Goal: Task Accomplishment & Management: Use online tool/utility

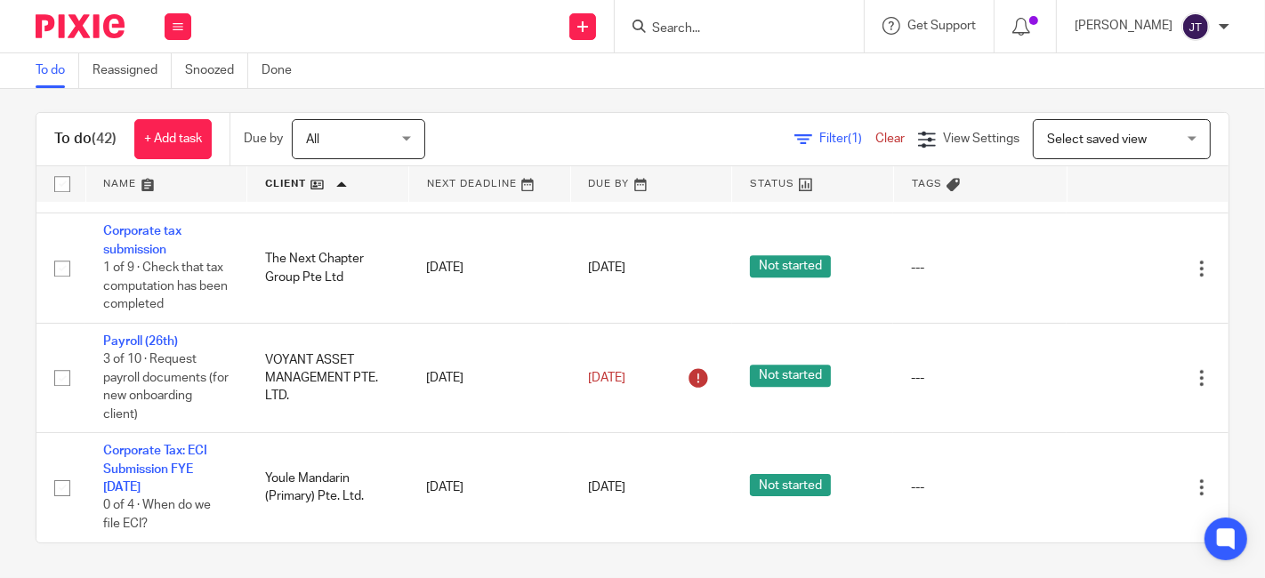
scroll to position [4805, 0]
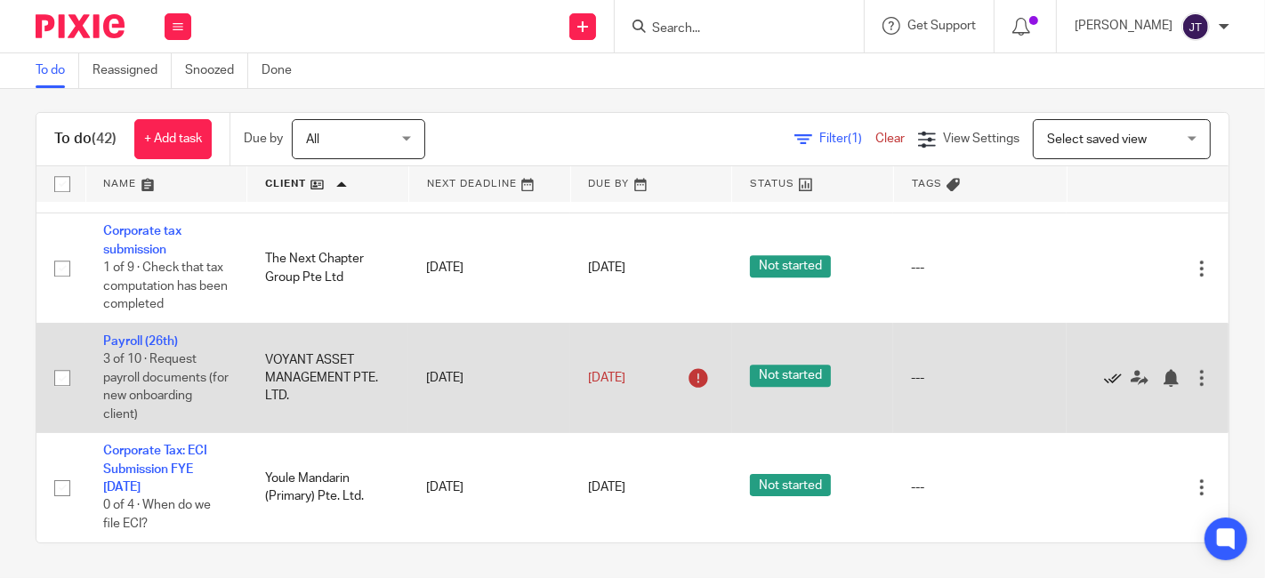
click at [1104, 369] on icon at bounding box center [1113, 378] width 18 height 18
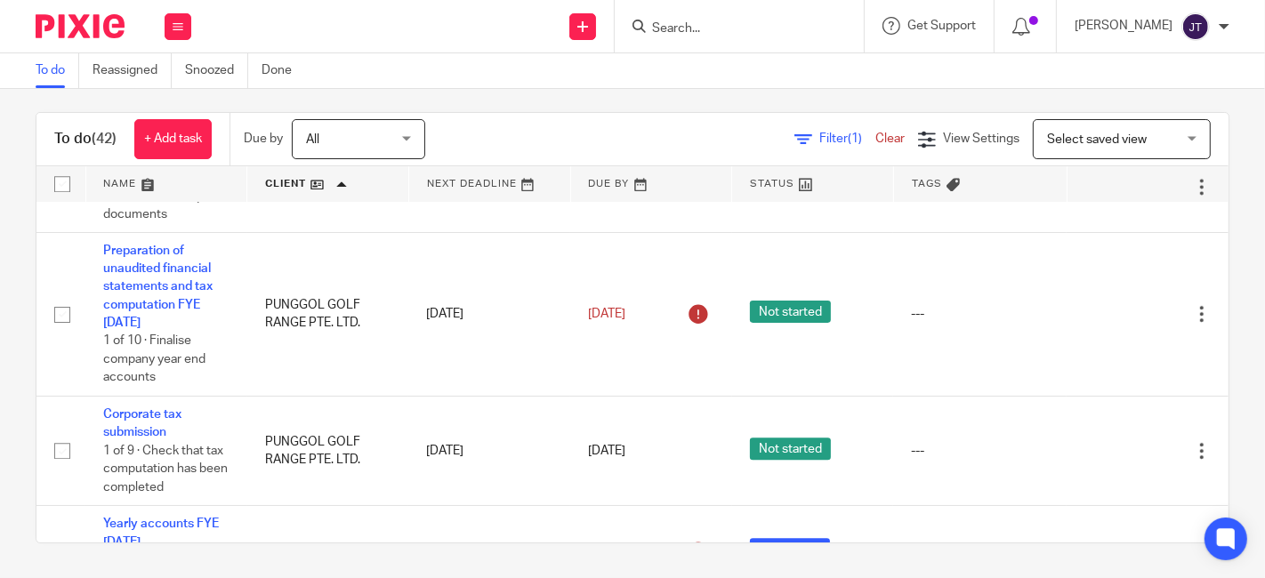
scroll to position [4102, 0]
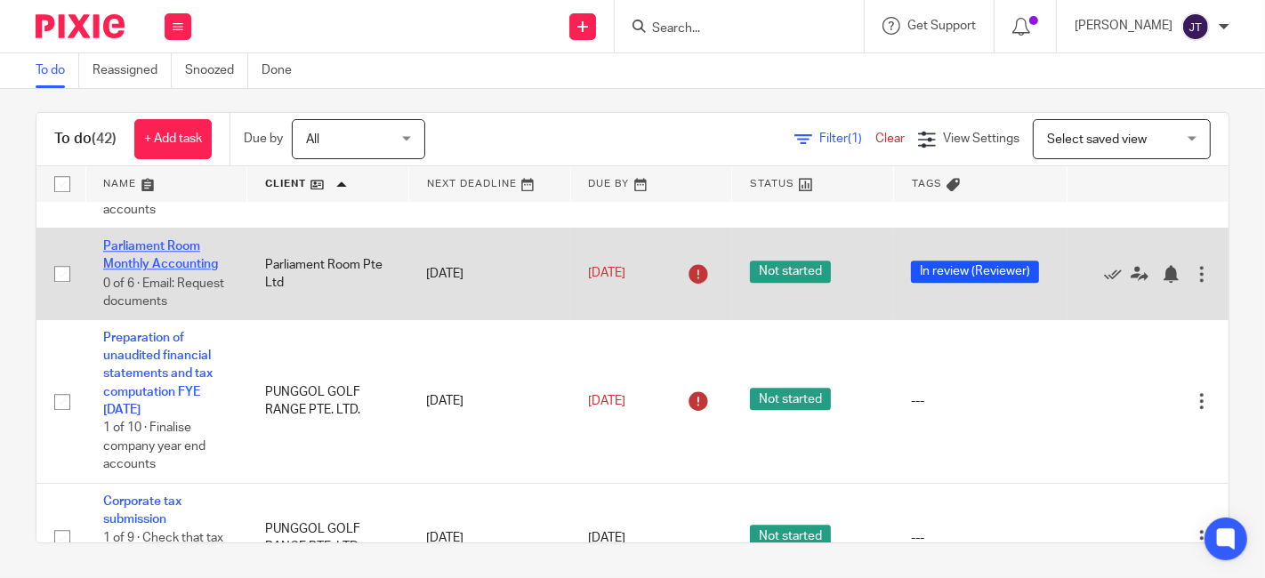
click at [156, 271] on link "Parliament Room Monthly Accounting" at bounding box center [160, 255] width 115 height 30
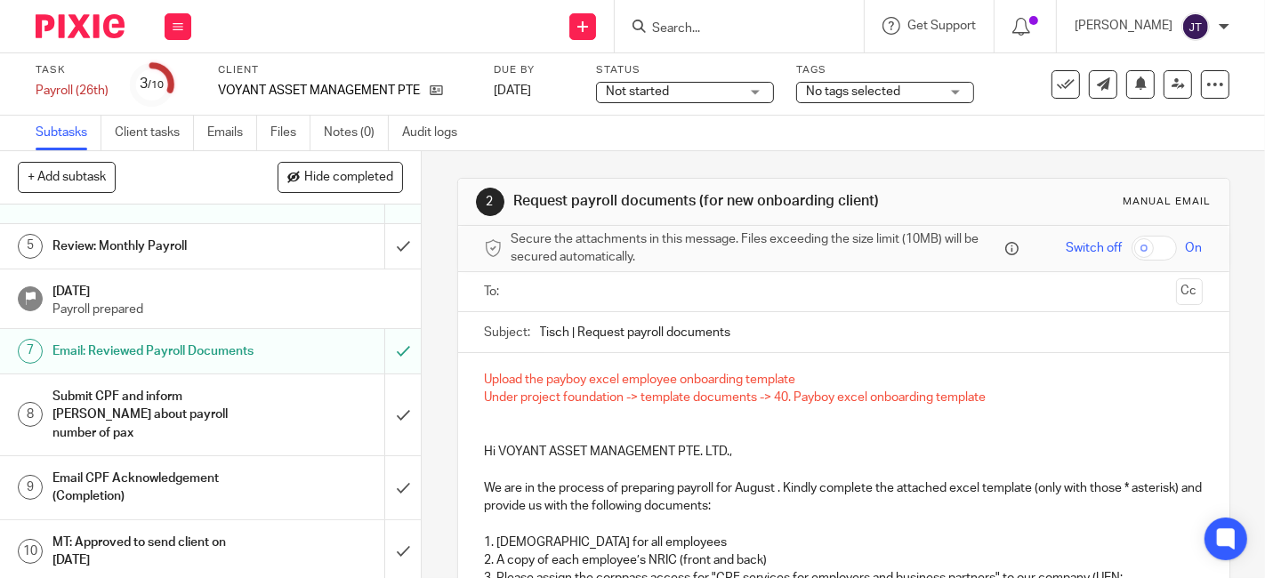
scroll to position [215, 0]
click at [165, 469] on h1 "Email CPF Acknowledgement (Completion)" at bounding box center [158, 486] width 210 height 45
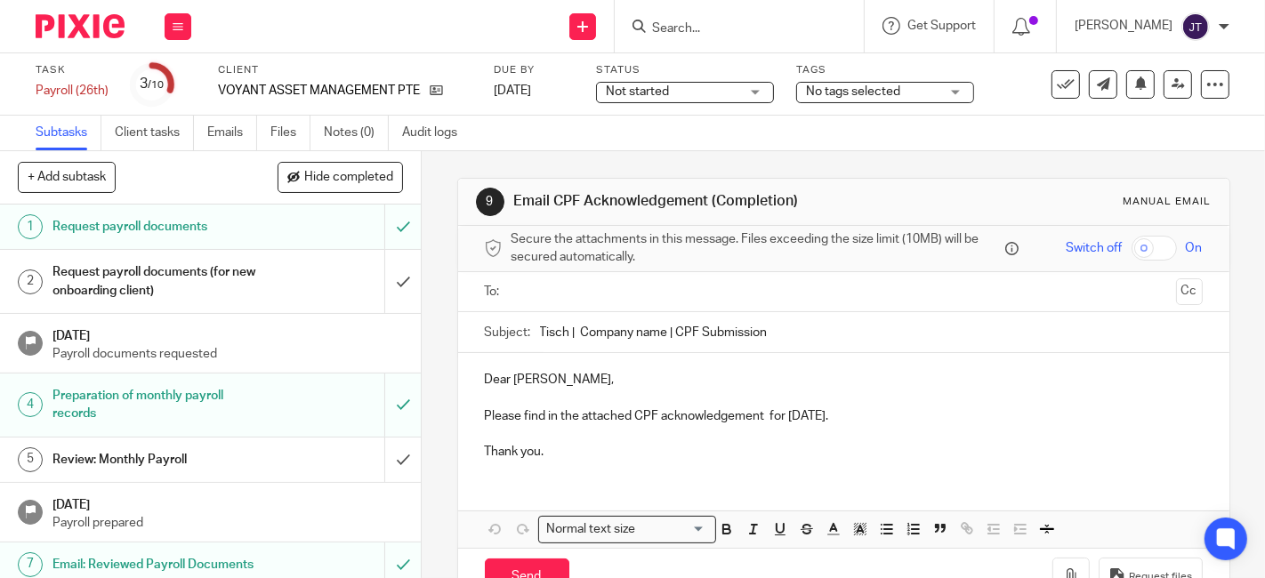
drag, startPoint x: 571, startPoint y: 331, endPoint x: 664, endPoint y: 331, distance: 92.5
click at [663, 331] on input "Tisch | Company name | CPF Submission" at bounding box center [871, 332] width 663 height 40
type input "Tisch | Voyant Asset Management Pte. Ltd. | CPF Submission"
click at [561, 385] on p "Dear Ashley," at bounding box center [844, 380] width 718 height 18
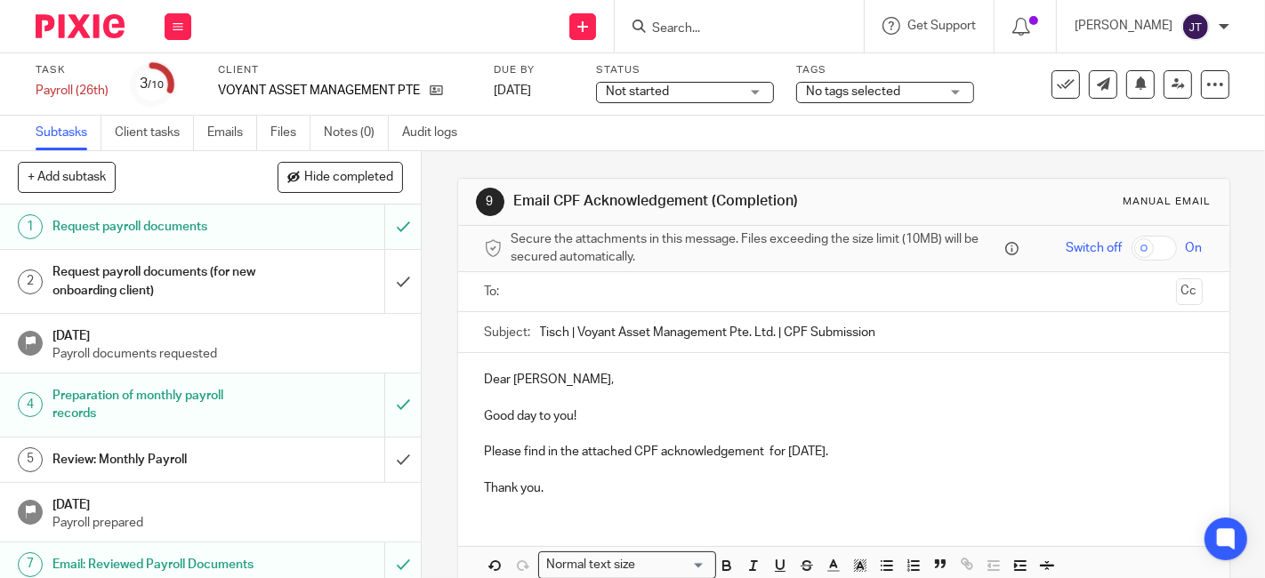
click at [762, 449] on p "Please find in the attached CPF acknowledgement for July 2025." at bounding box center [844, 452] width 718 height 18
click at [894, 446] on p "Please find in the attached CPF acknowledgement for Aug 2025." at bounding box center [844, 452] width 718 height 18
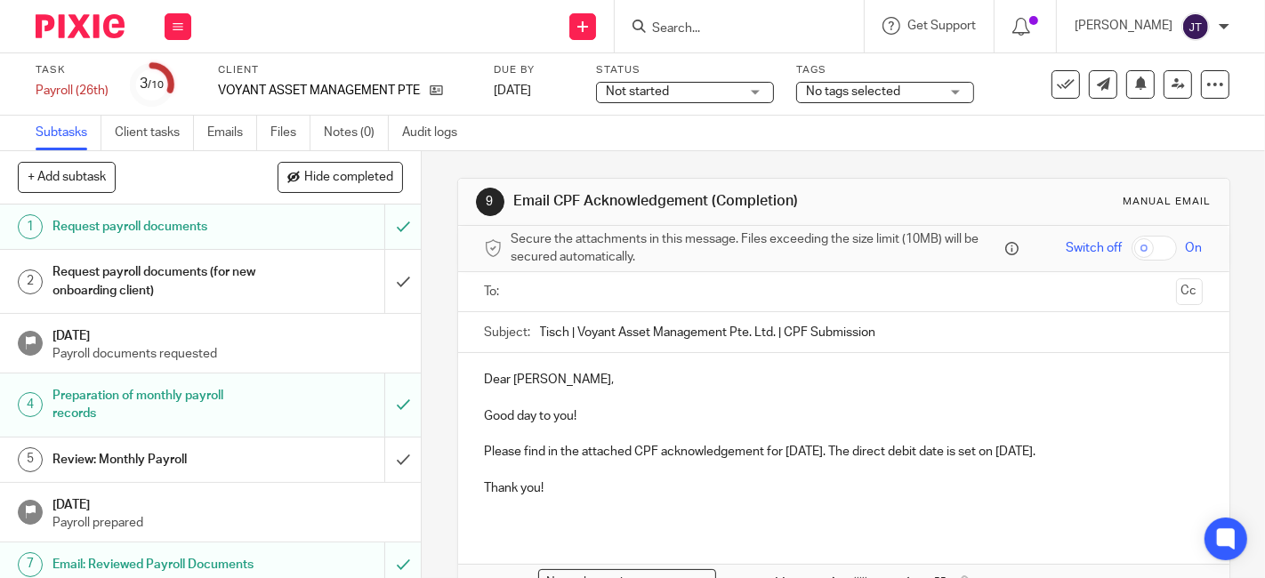
scroll to position [99, 0]
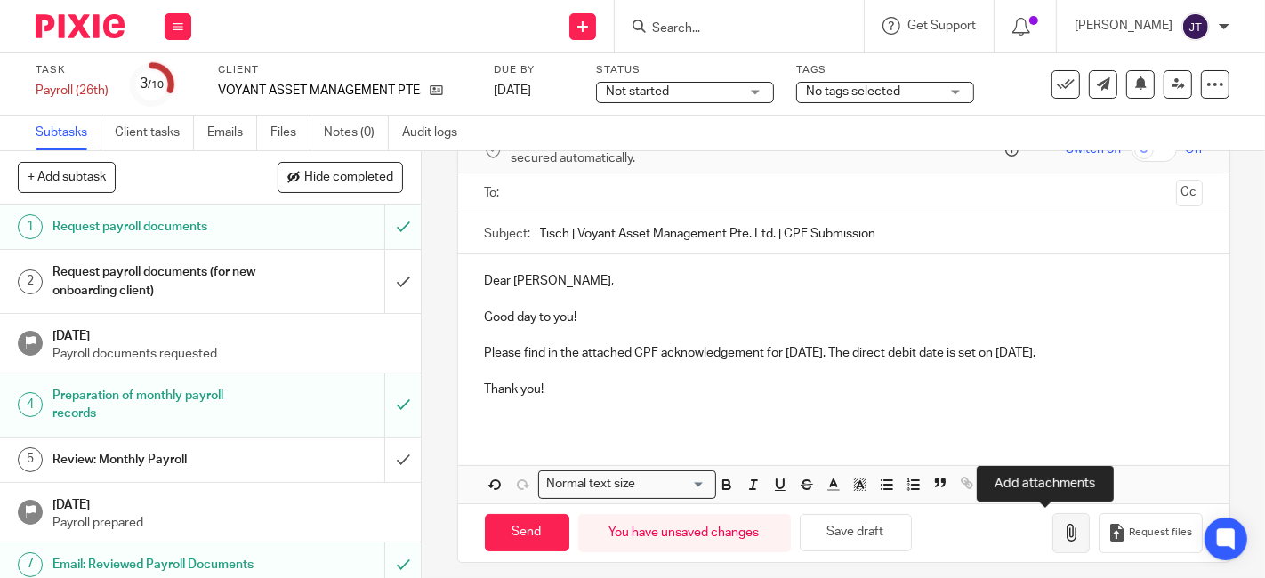
click at [1063, 527] on icon "button" at bounding box center [1072, 533] width 18 height 18
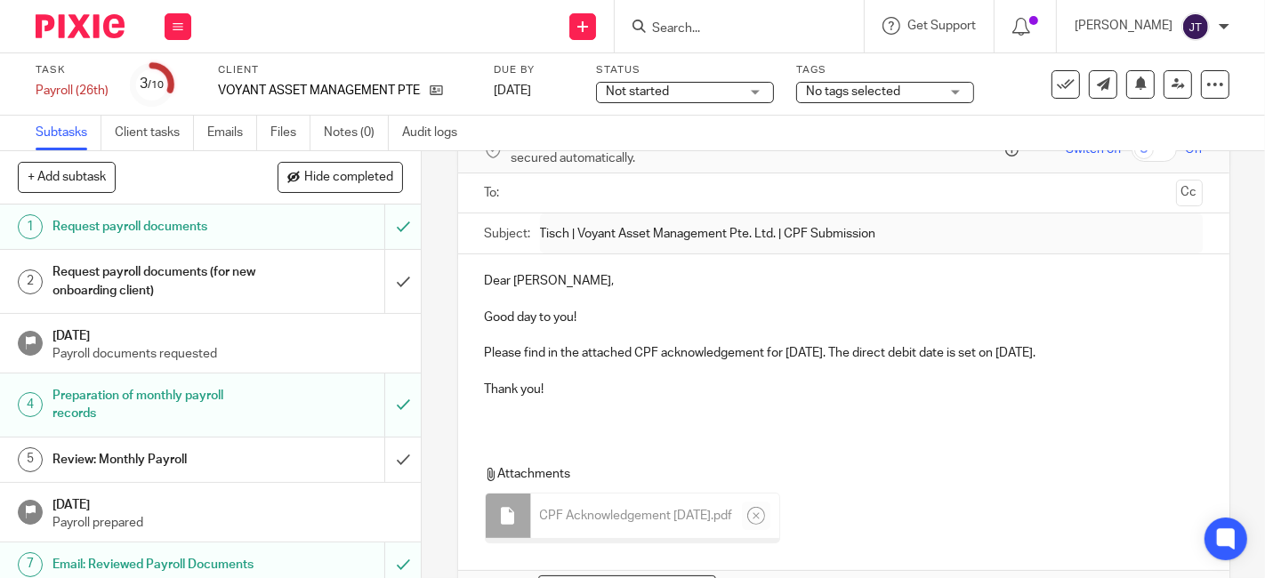
click at [797, 383] on p "Thank you!" at bounding box center [844, 390] width 718 height 18
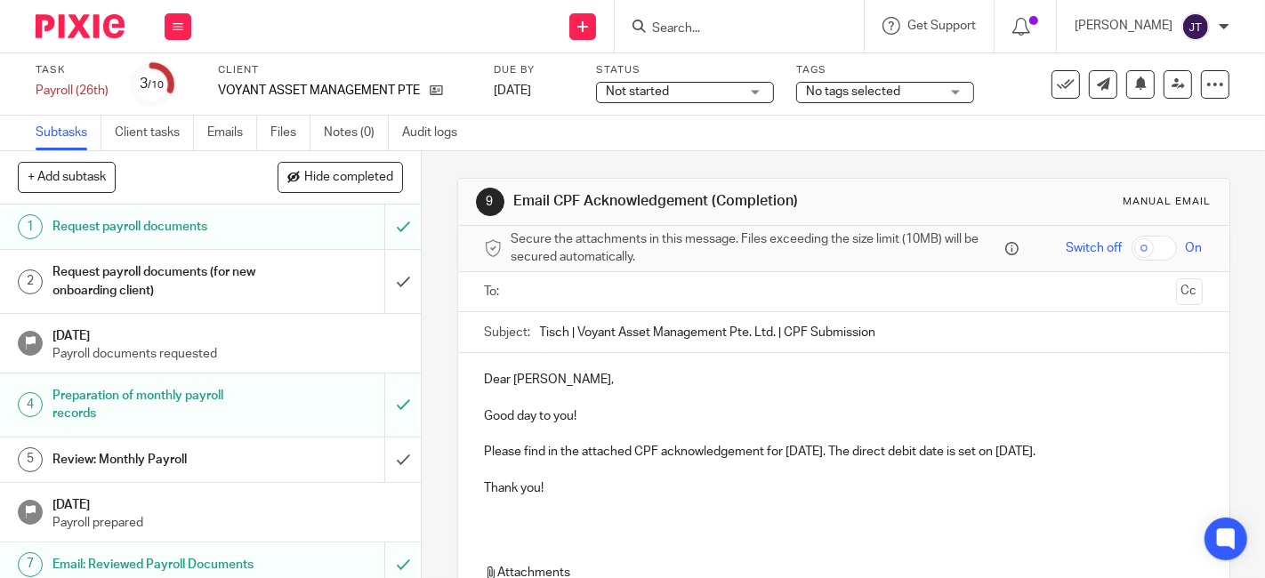
click at [560, 288] on input "text" at bounding box center [843, 292] width 651 height 20
click at [1176, 291] on button "Cc" at bounding box center [1189, 293] width 27 height 27
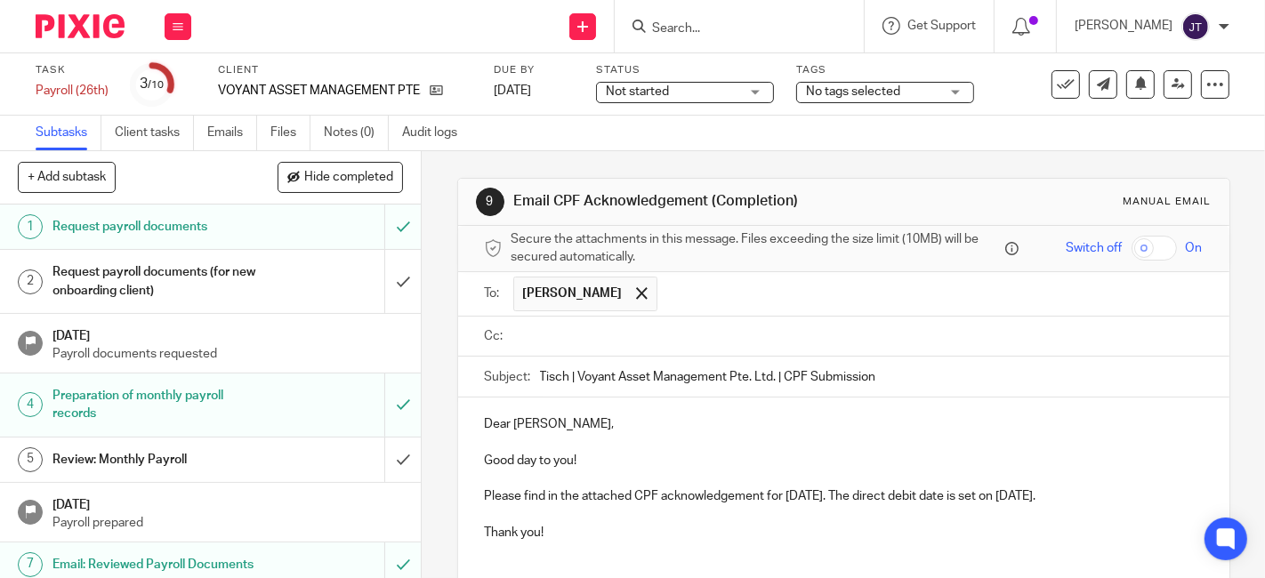
click at [679, 343] on input "text" at bounding box center [857, 337] width 678 height 20
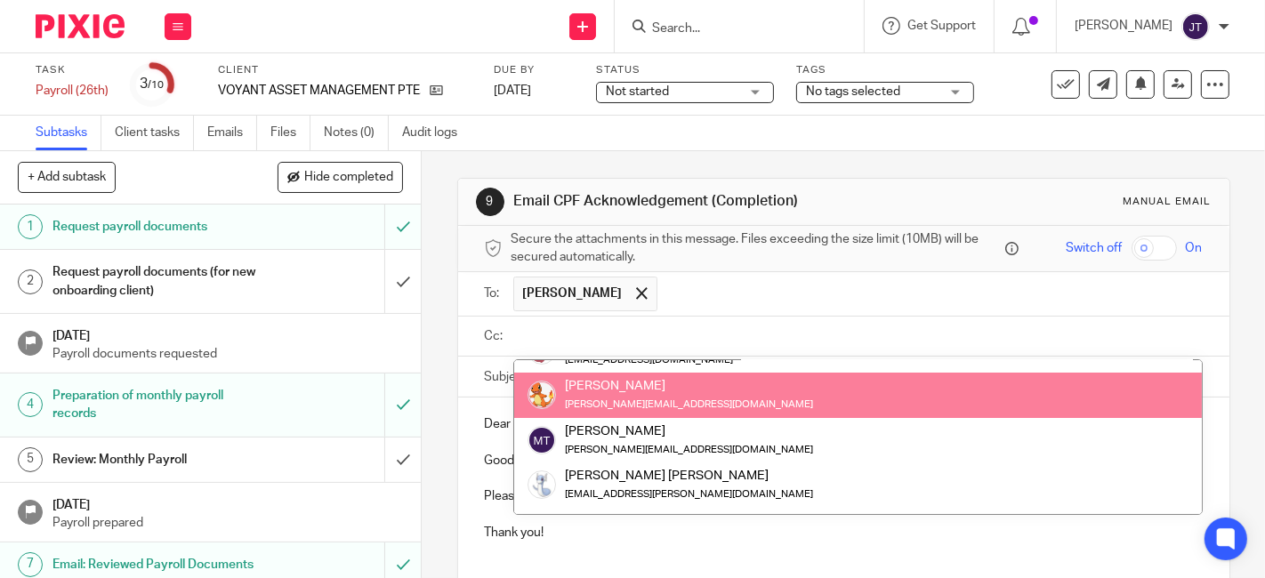
scroll to position [198, 0]
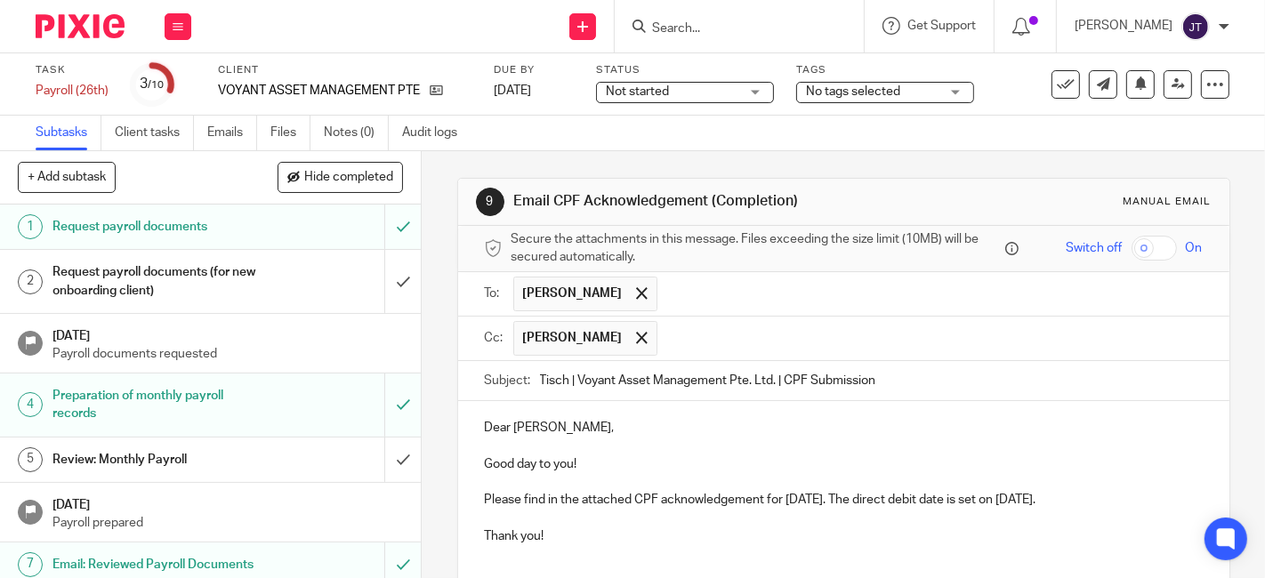
click at [676, 444] on p at bounding box center [844, 447] width 718 height 18
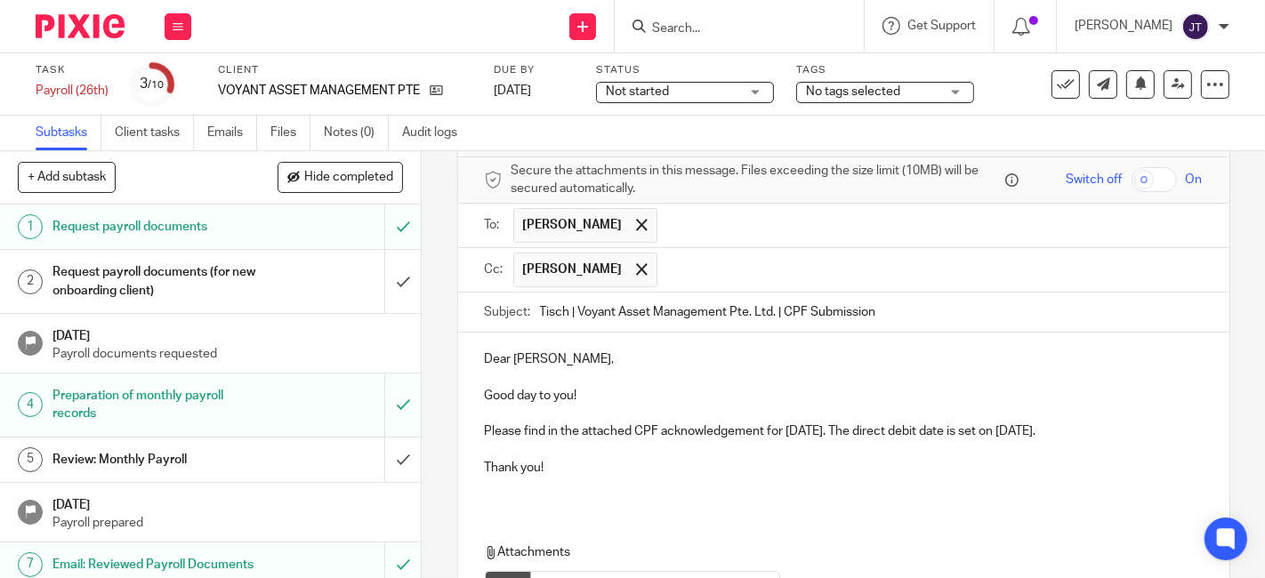
scroll to position [99, 0]
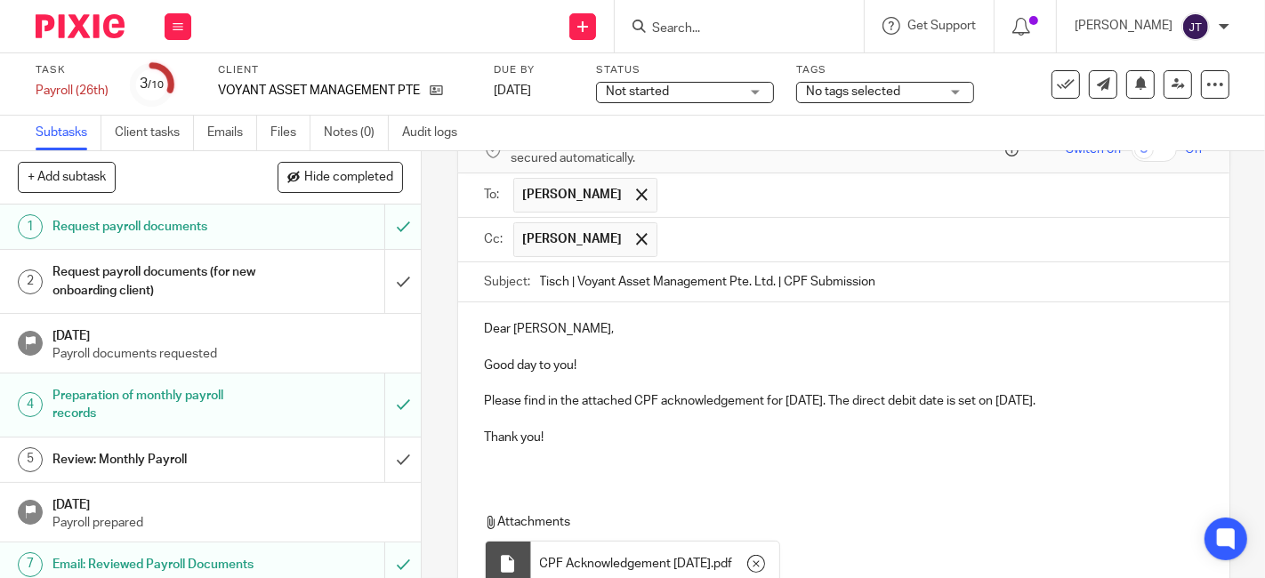
click at [572, 395] on p "Please find in the attached CPF acknowledgement for Aug 2025. The direct debit …" at bounding box center [844, 401] width 718 height 18
click at [656, 400] on p "Please find attached CPF acknowledgement for Aug 2025. The direct debit date is…" at bounding box center [844, 401] width 718 height 18
click at [597, 402] on p "Please find attached CPF acknowledgement for Aug 2025. The direct debit date is…" at bounding box center [844, 401] width 718 height 18
click at [611, 423] on p at bounding box center [844, 420] width 718 height 18
click at [828, 369] on p "Good day to you!" at bounding box center [844, 366] width 718 height 18
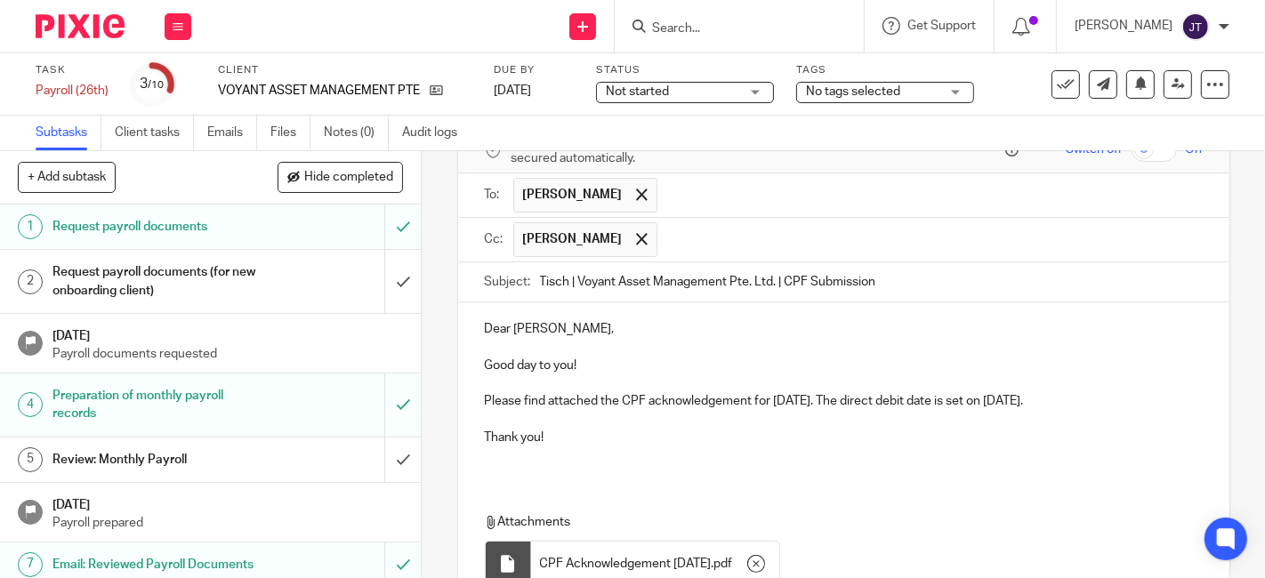
scroll to position [254, 0]
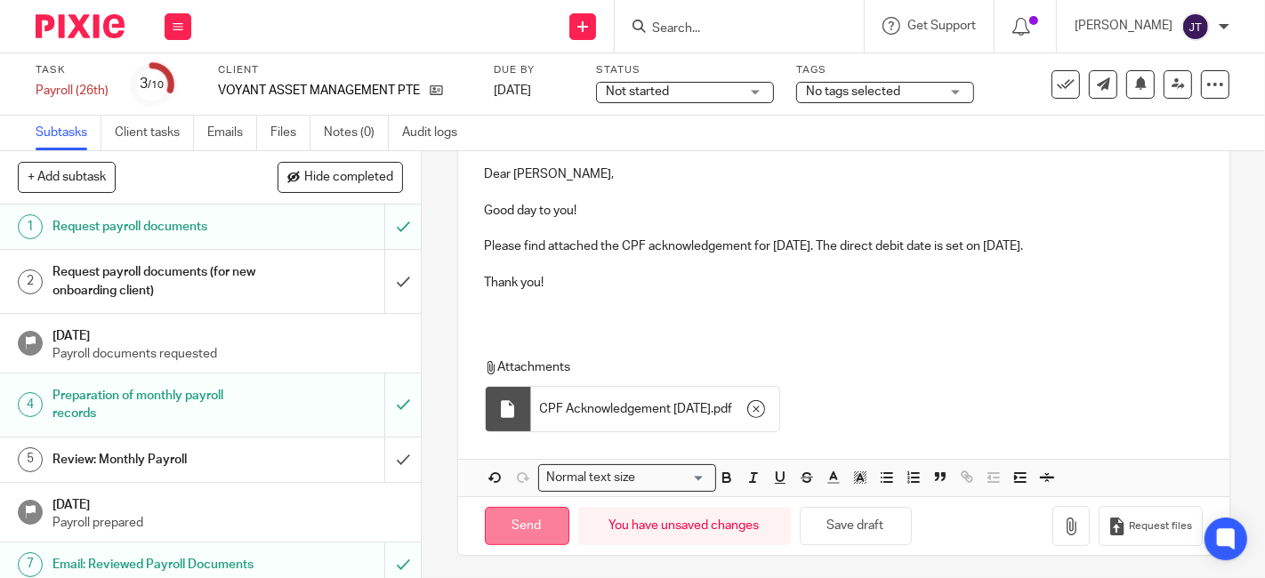
click at [508, 523] on input "Send" at bounding box center [527, 526] width 85 height 38
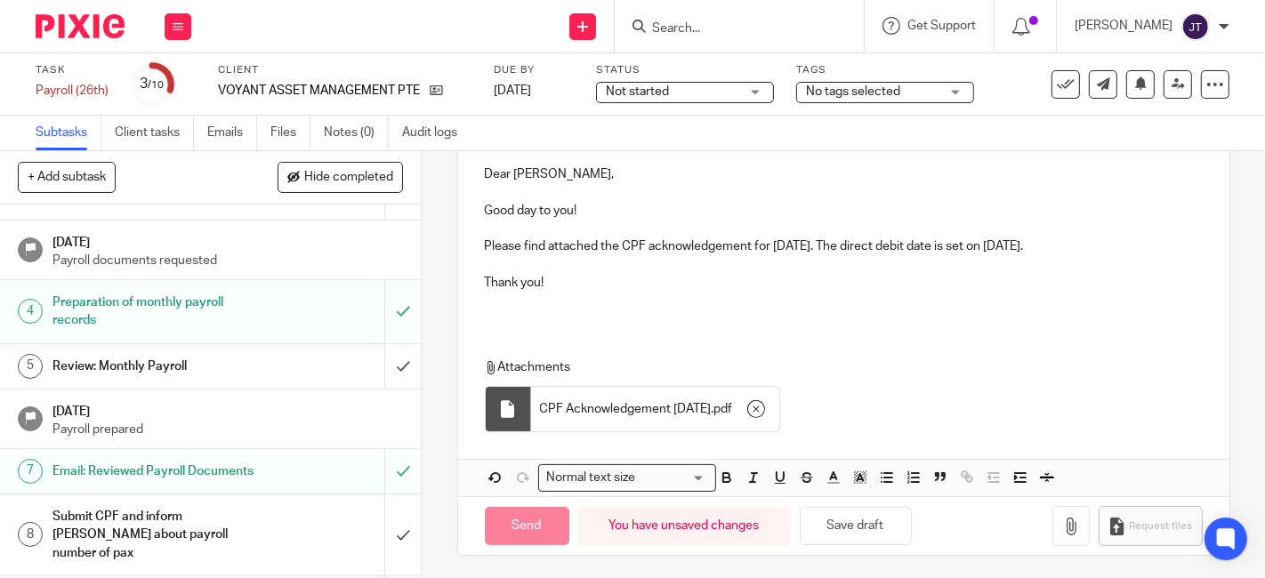
scroll to position [215, 0]
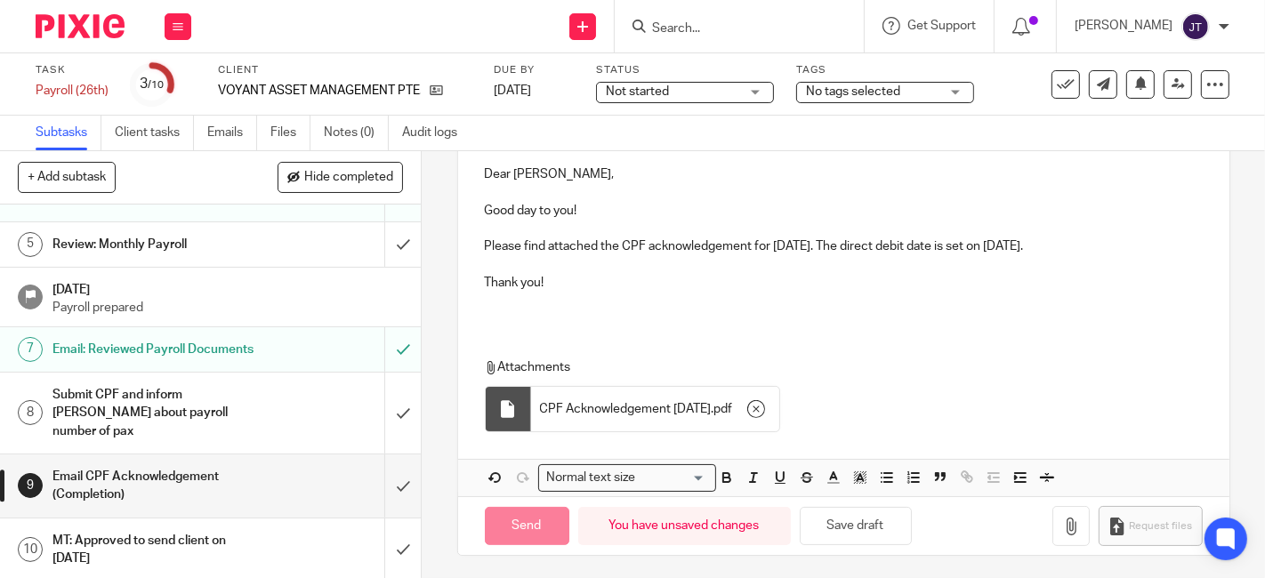
type input "Sent"
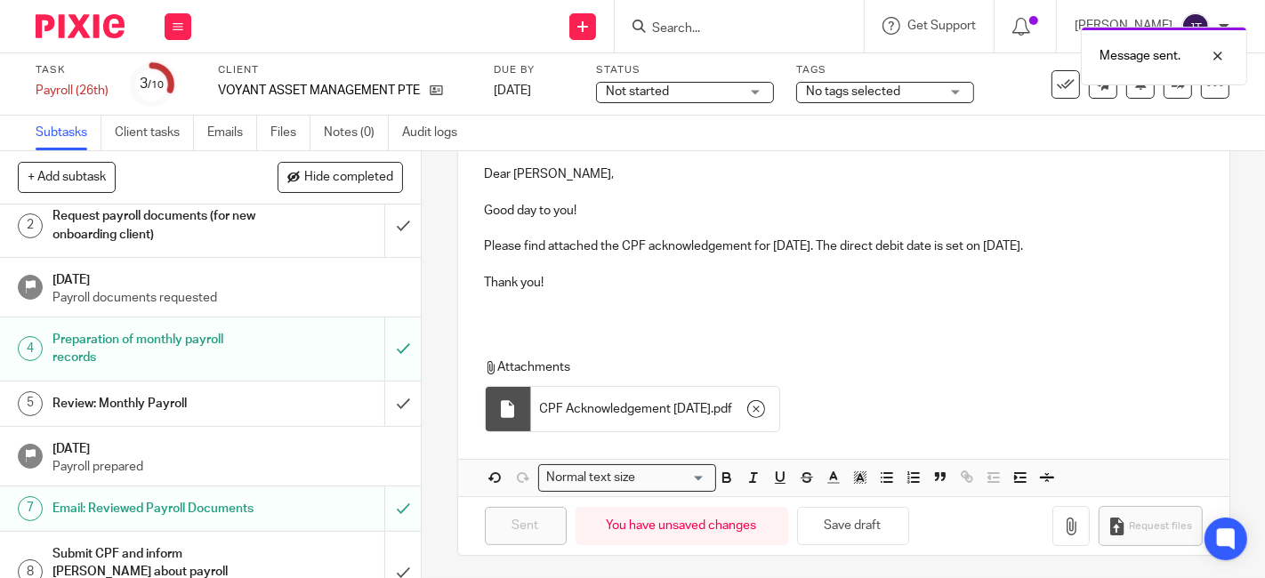
scroll to position [0, 0]
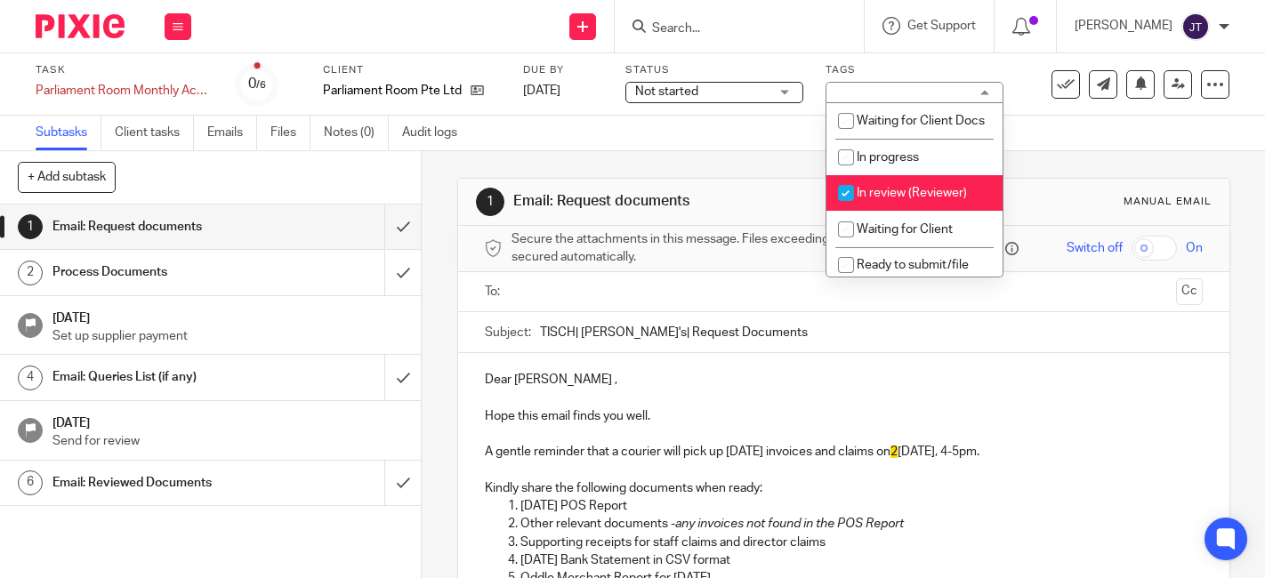
click at [840, 210] on input "checkbox" at bounding box center [846, 193] width 34 height 34
checkbox input "false"
click at [607, 153] on div "1 Email: Request documents Manual email Secure the attachments in this message.…" at bounding box center [843, 482] width 773 height 663
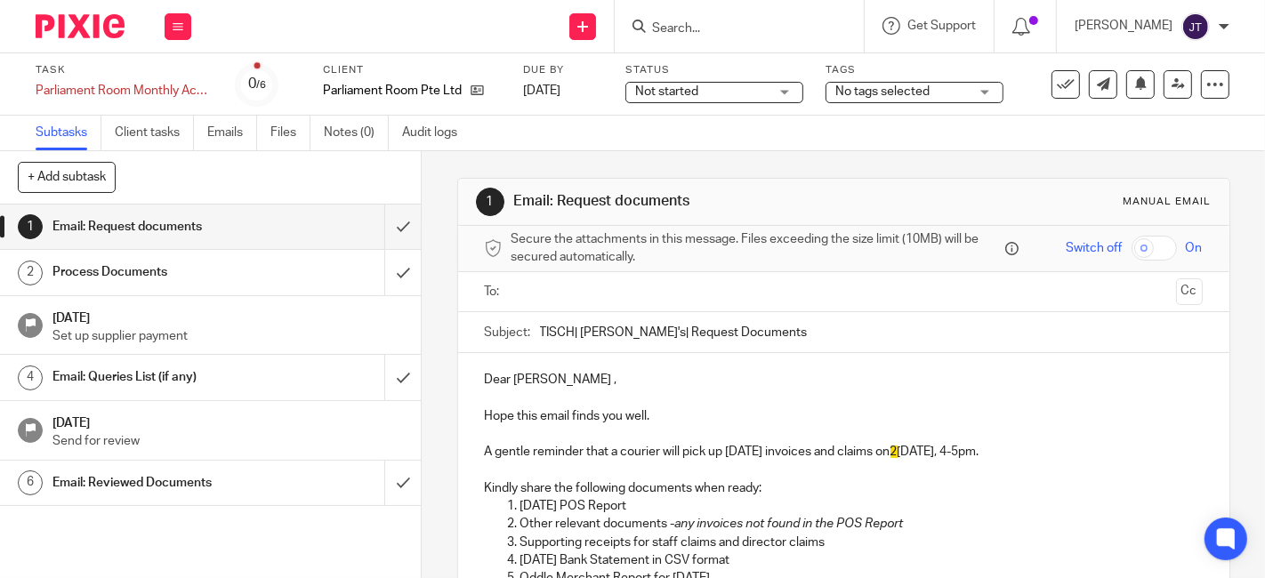
click at [67, 31] on img at bounding box center [80, 26] width 89 height 24
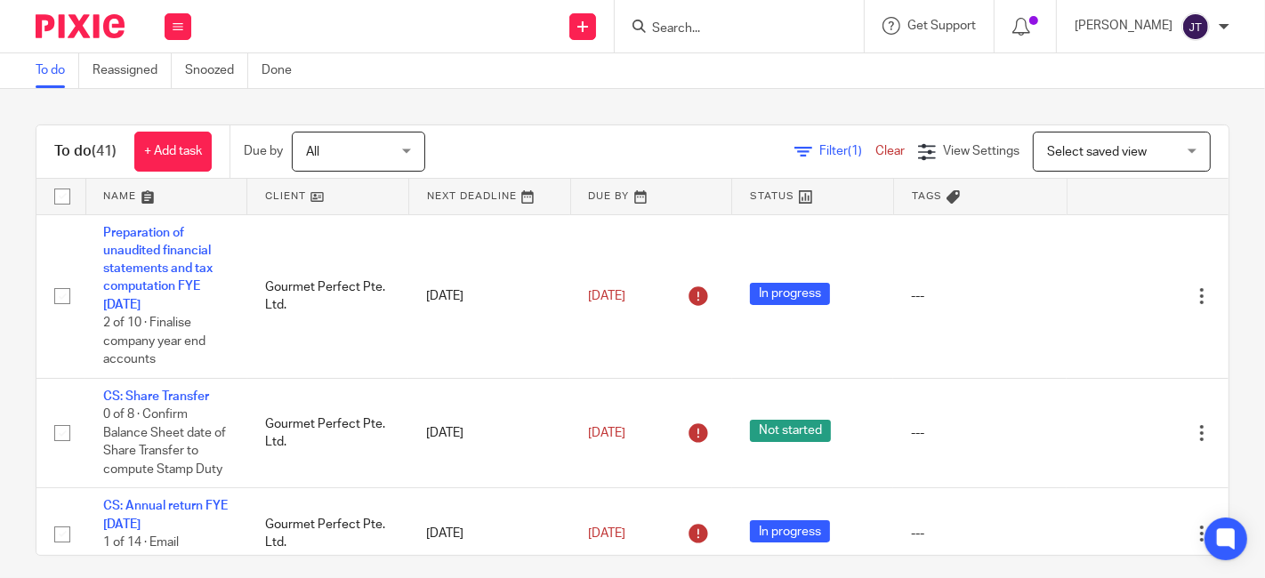
click at [287, 191] on link at bounding box center [327, 197] width 161 height 36
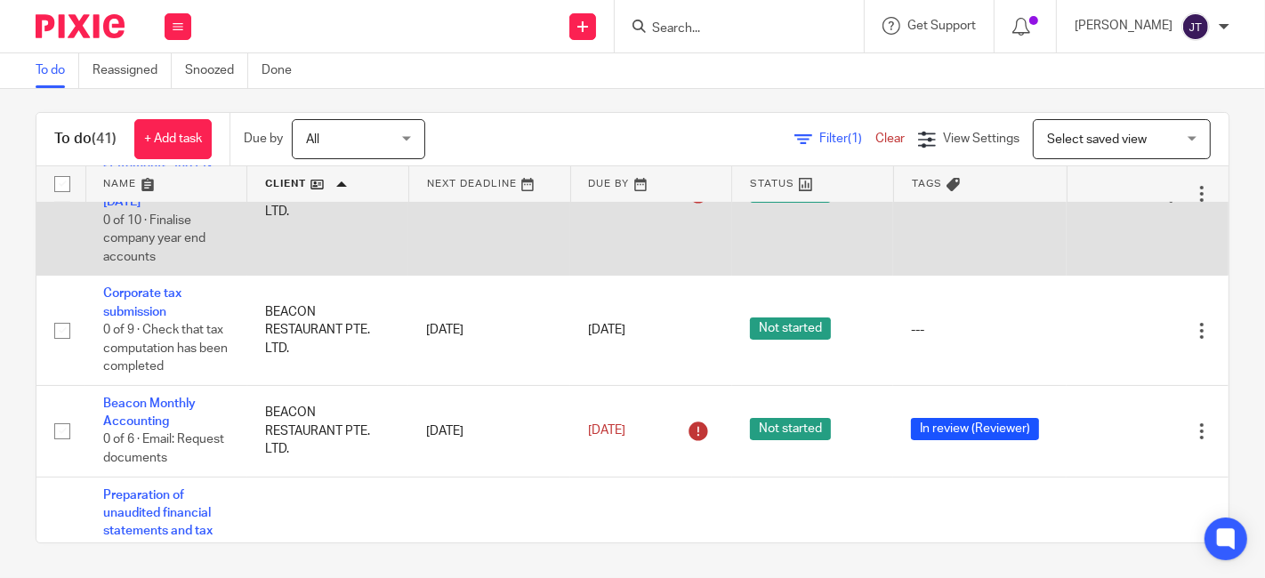
scroll to position [395, 0]
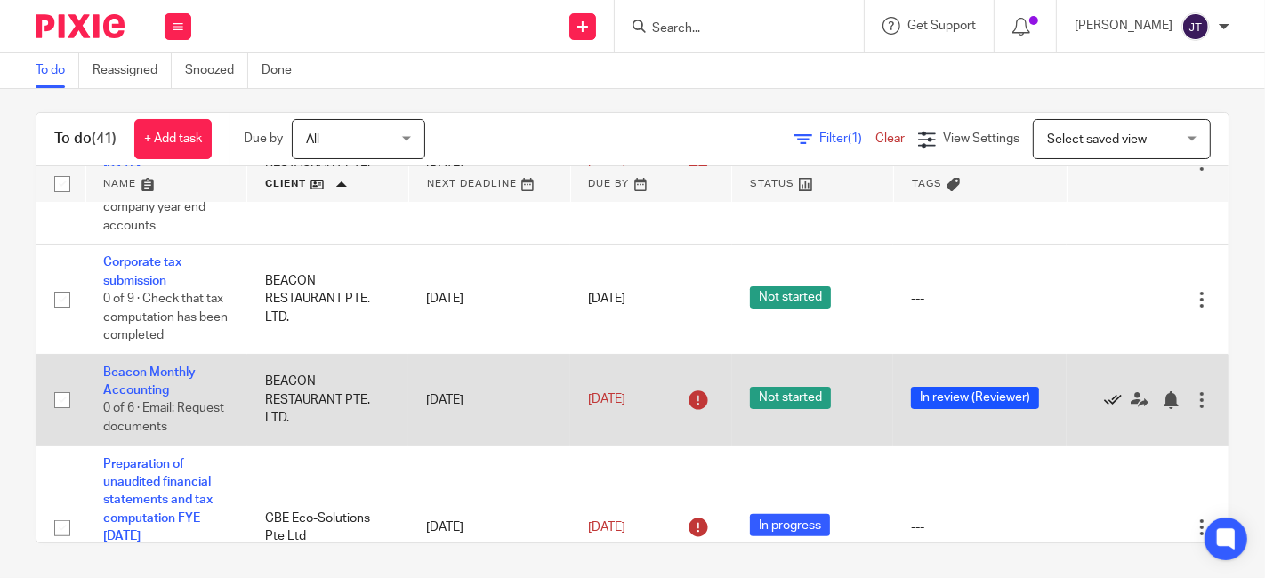
click at [1104, 398] on icon at bounding box center [1113, 401] width 18 height 18
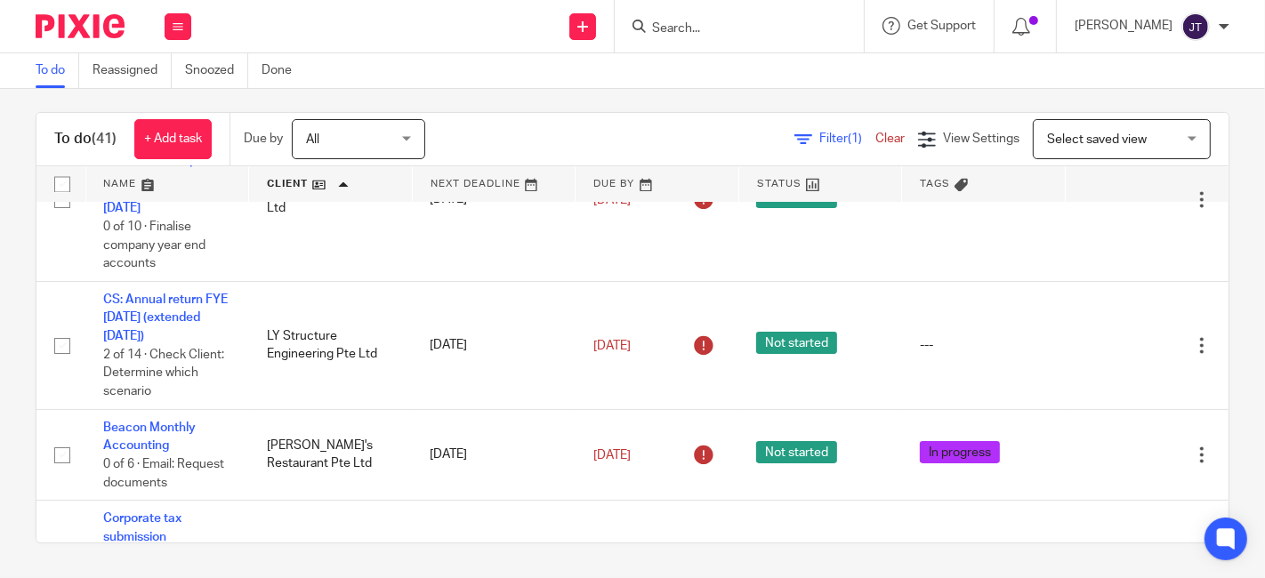
scroll to position [3361, 0]
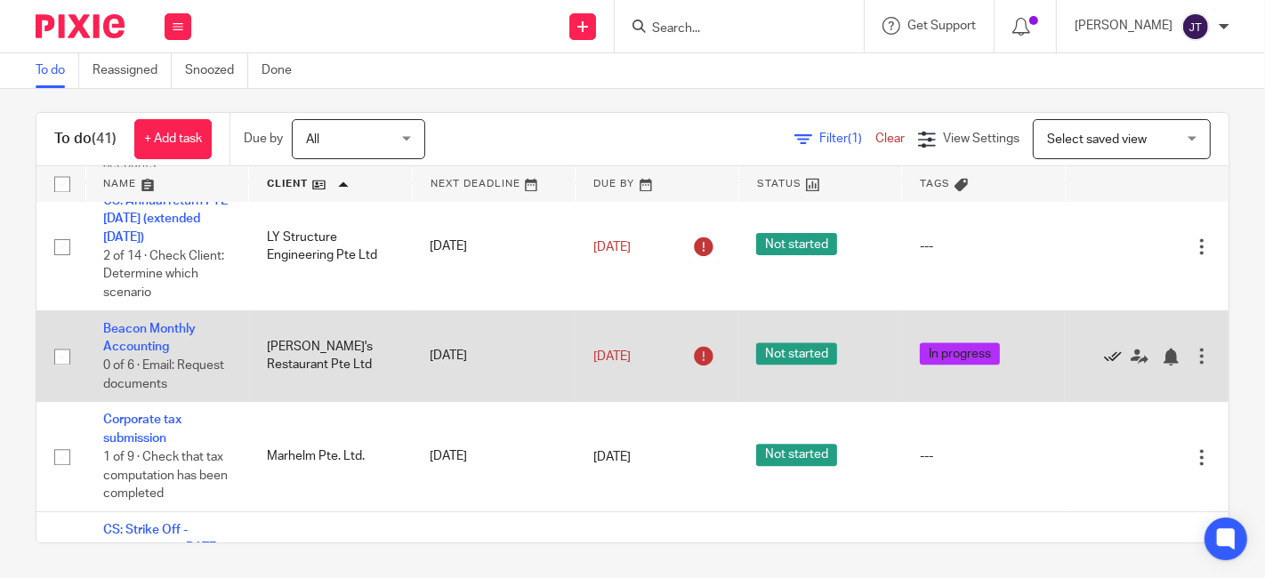
click at [1104, 366] on icon at bounding box center [1113, 357] width 18 height 18
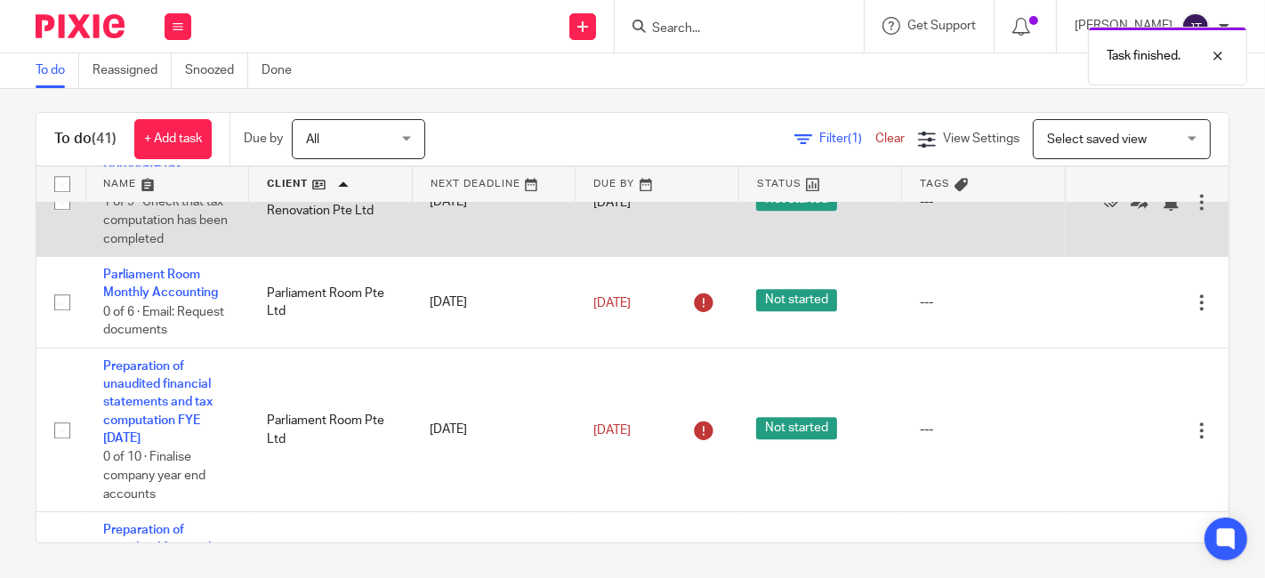
scroll to position [3757, 0]
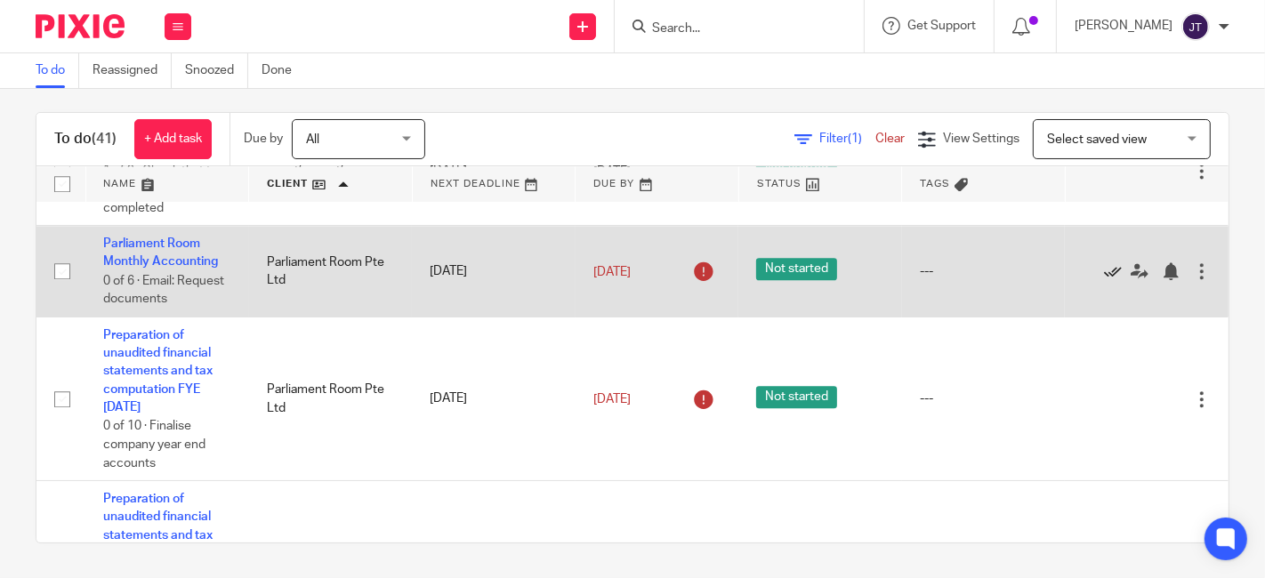
click at [1104, 280] on icon at bounding box center [1113, 272] width 18 height 18
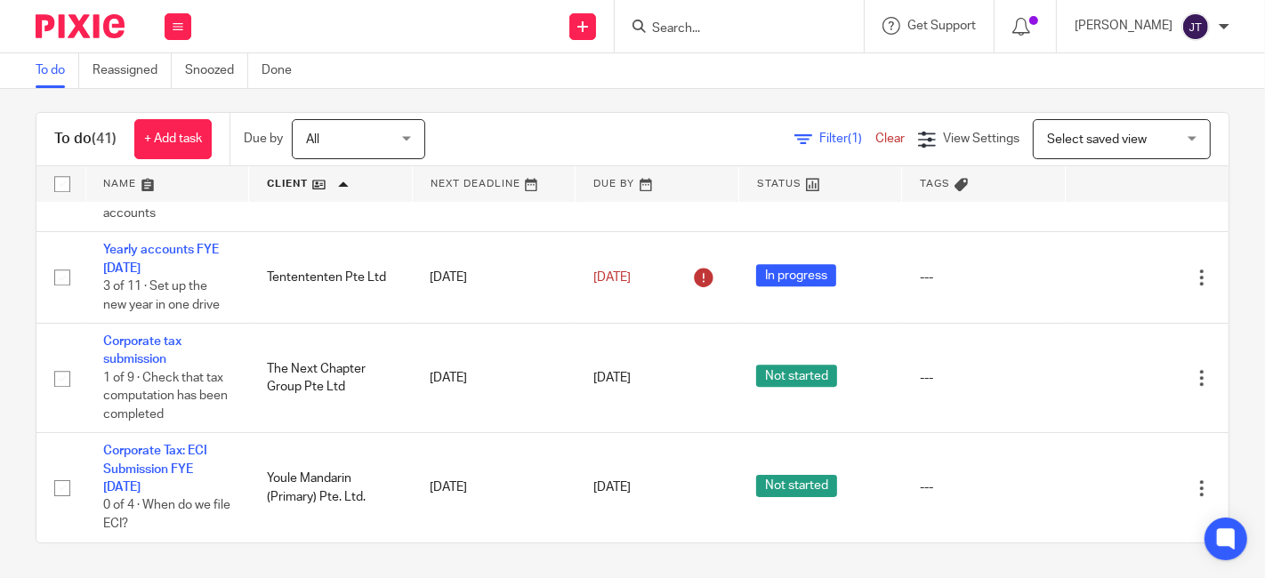
scroll to position [4406, 0]
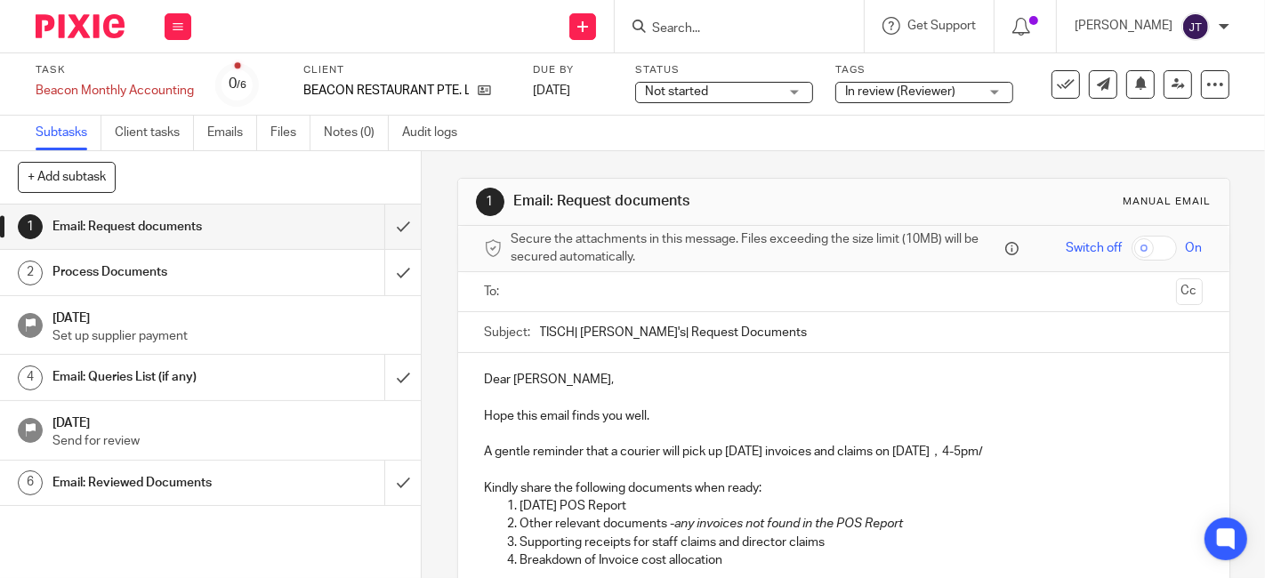
scroll to position [198, 0]
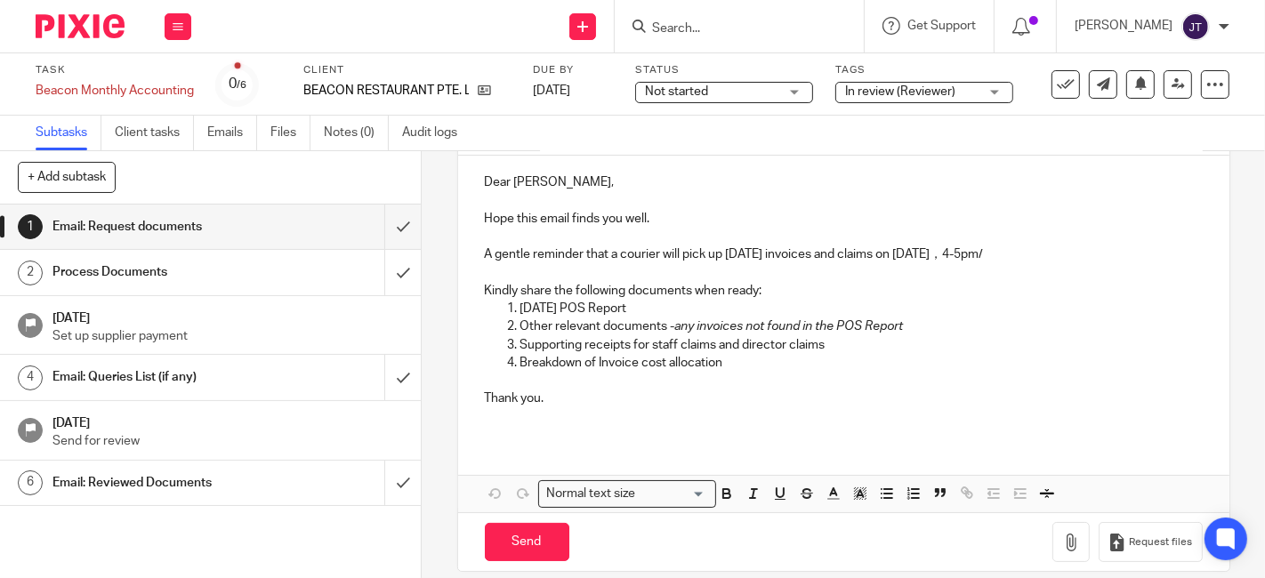
click at [139, 479] on h1 "Email: Reviewed Documents" at bounding box center [158, 483] width 210 height 27
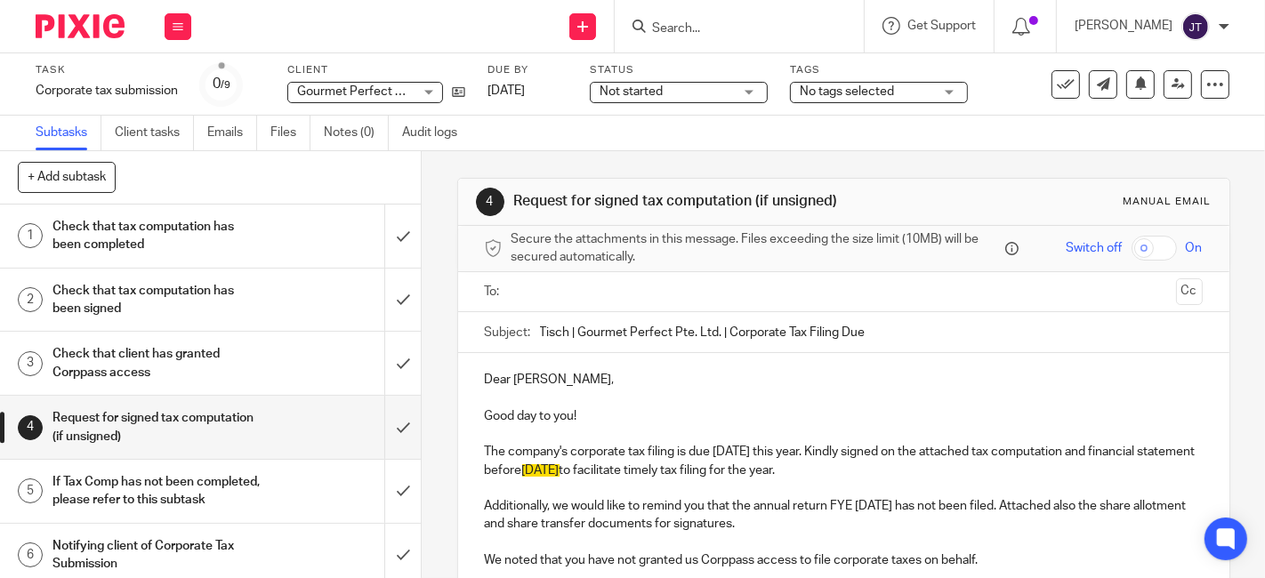
scroll to position [99, 0]
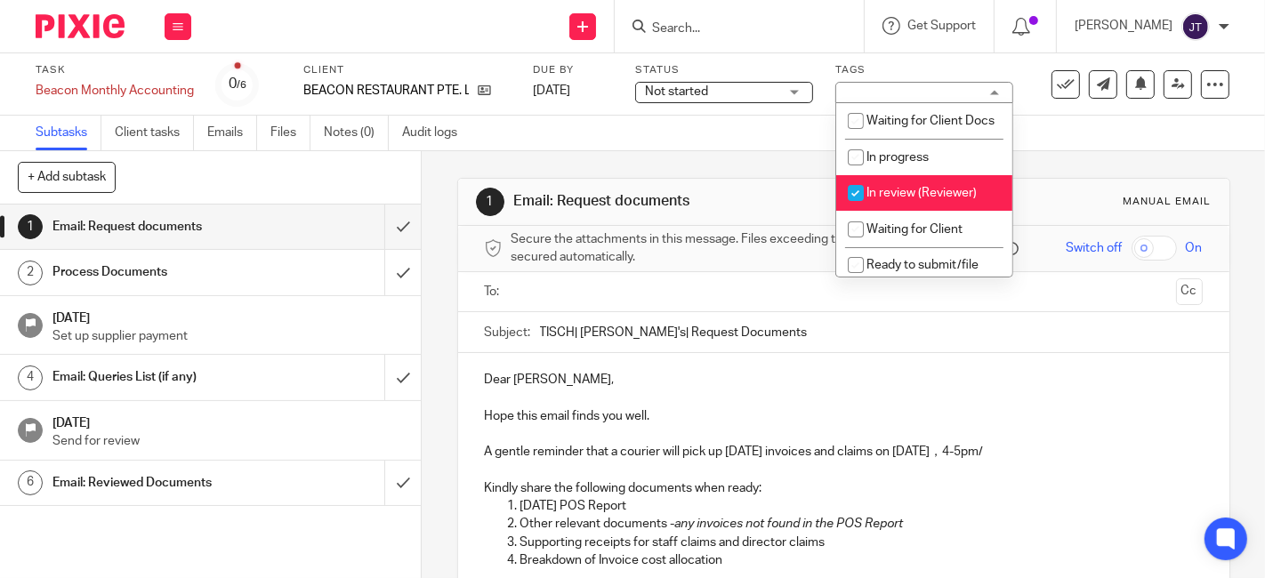
click at [852, 209] on input "checkbox" at bounding box center [856, 193] width 34 height 34
checkbox input "false"
click at [196, 482] on h1 "Email: Reviewed Documents" at bounding box center [158, 483] width 210 height 27
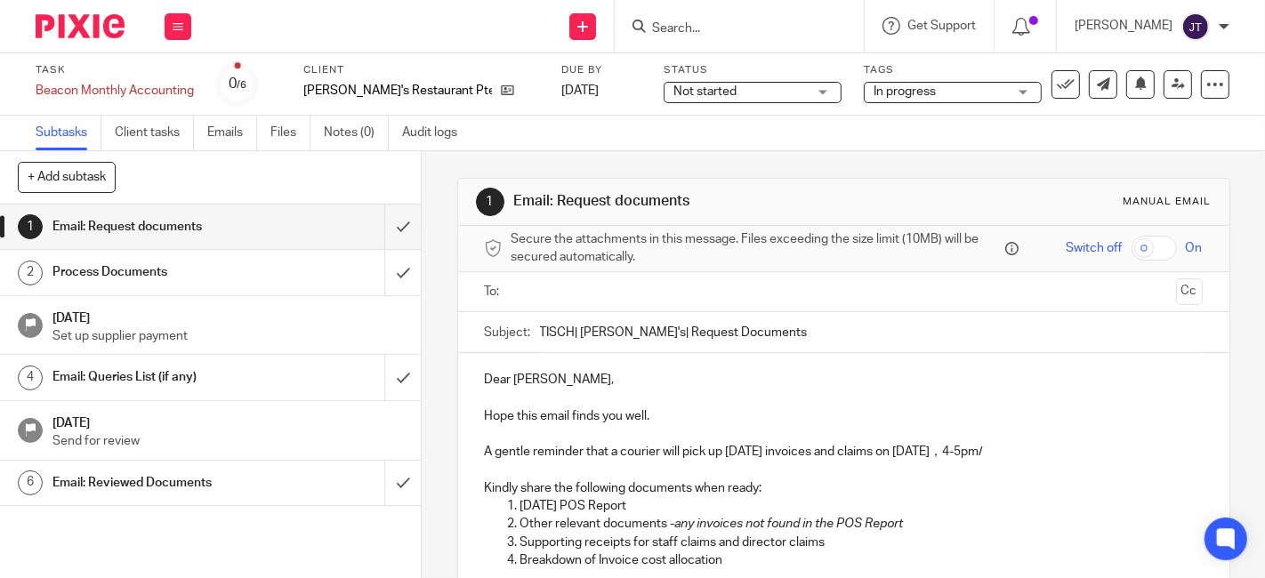
click at [887, 96] on span "In progress" at bounding box center [940, 92] width 133 height 19
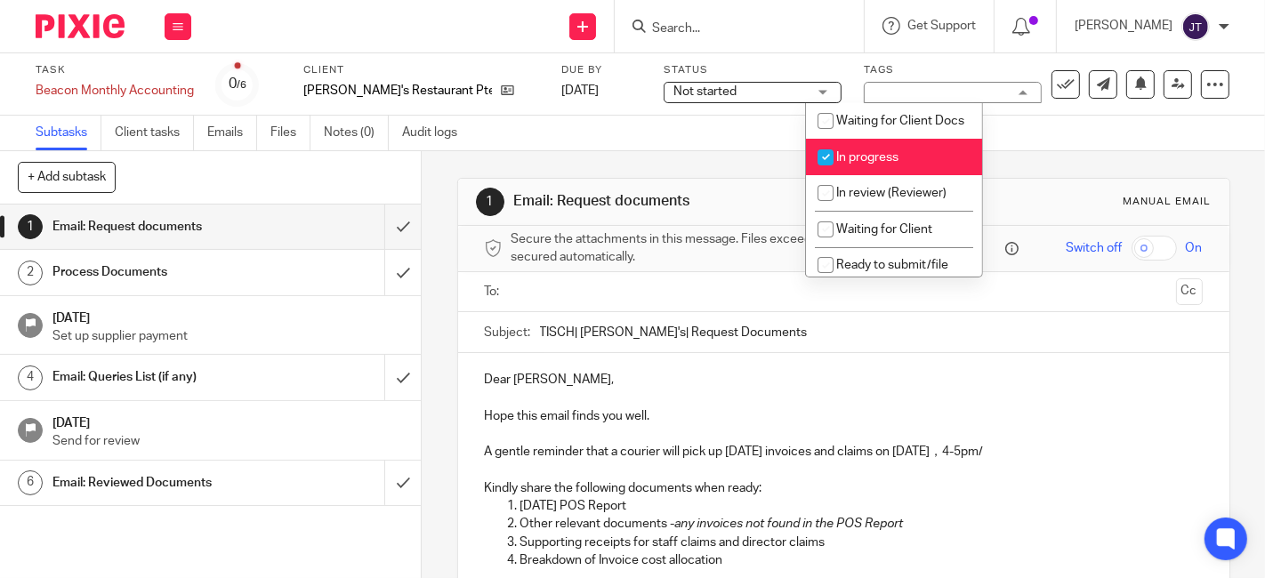
click at [828, 170] on input "checkbox" at bounding box center [826, 158] width 34 height 34
checkbox input "false"
